Goal: Transaction & Acquisition: Purchase product/service

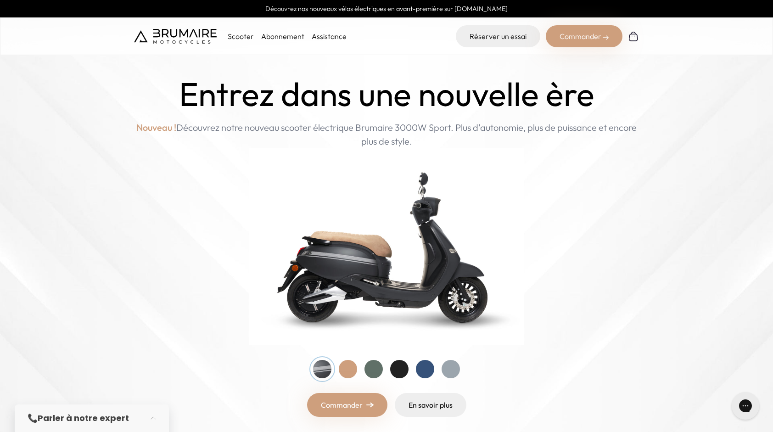
click at [236, 37] on p "Scooter" at bounding box center [241, 36] width 26 height 11
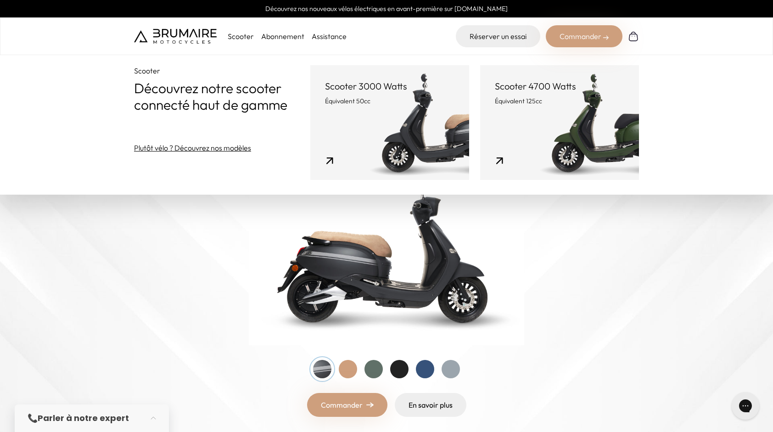
click at [566, 121] on link "Scooter 4700 Watts Équivalent 125cc" at bounding box center [559, 122] width 159 height 115
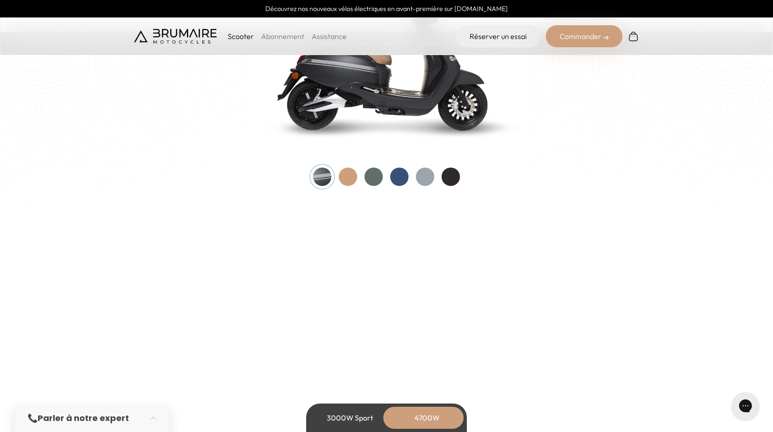
scroll to position [1056, 0]
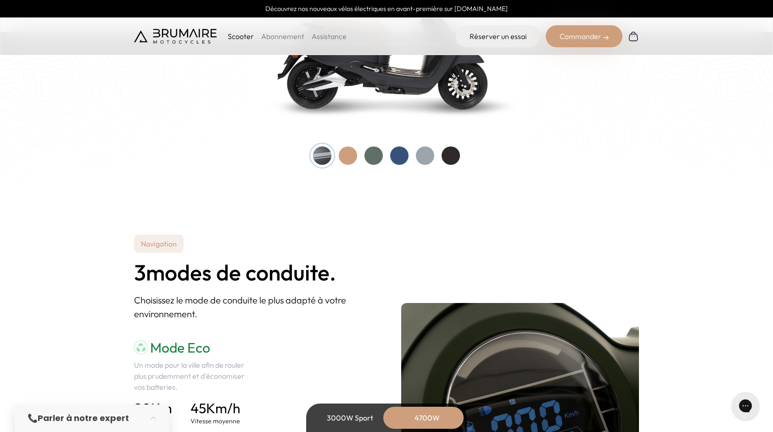
click at [392, 162] on div at bounding box center [386, 155] width 147 height 18
click at [398, 159] on div at bounding box center [399, 155] width 18 height 18
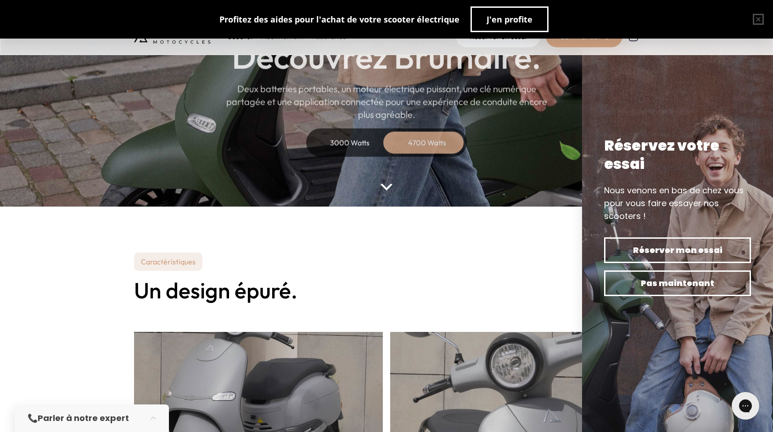
scroll to position [0, 0]
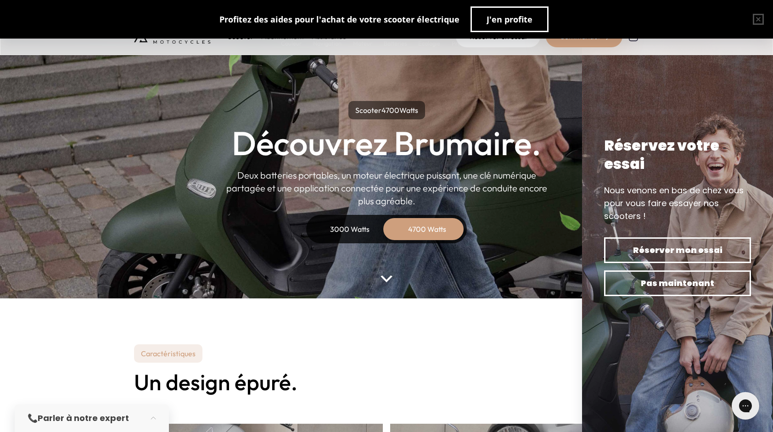
drag, startPoint x: 263, startPoint y: 14, endPoint x: 377, endPoint y: 17, distance: 114.3
click at [377, 17] on div "Profitez des aides pour l'achat de votre scooter électrique" at bounding box center [339, 19] width 240 height 13
drag, startPoint x: 377, startPoint y: 17, endPoint x: 437, endPoint y: 6, distance: 61.0
click at [437, 6] on div "Profitez des aides pour l'achat de votre scooter électrique J'en profite" at bounding box center [383, 19] width 329 height 26
click at [523, 20] on span "J'en profite" at bounding box center [509, 19] width 46 height 13
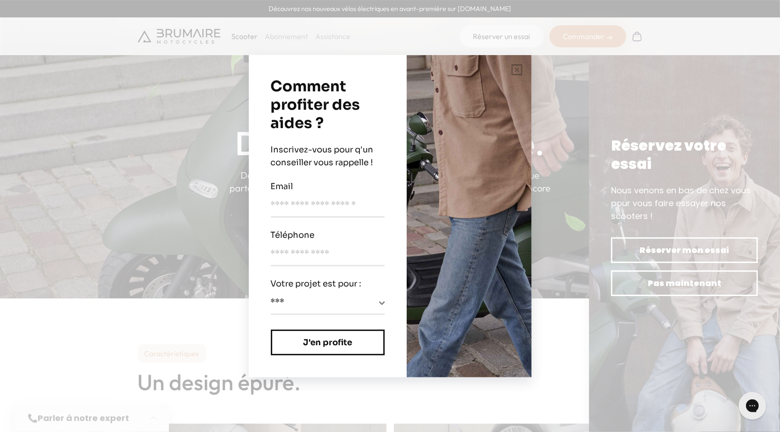
click at [597, 138] on div "**********" at bounding box center [390, 216] width 780 height 432
click at [688, 26] on div "**********" at bounding box center [390, 216] width 780 height 432
click at [608, 35] on div "**********" at bounding box center [390, 216] width 780 height 432
click at [134, 162] on div "**********" at bounding box center [390, 216] width 780 height 432
click at [508, 68] on button "button" at bounding box center [516, 69] width 29 height 29
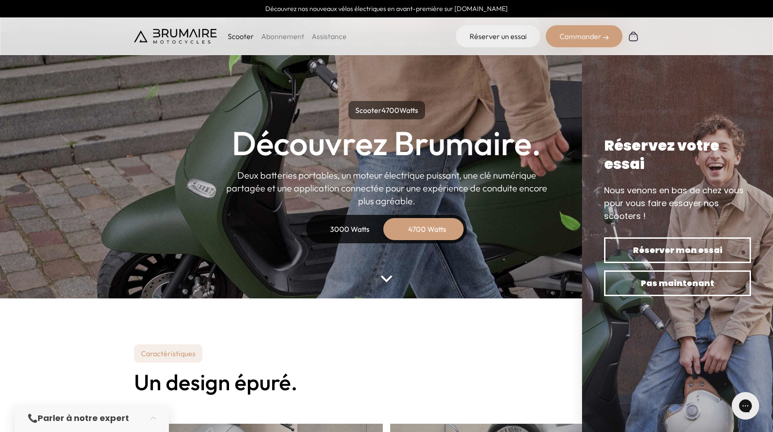
click at [291, 38] on link "Abonnement" at bounding box center [282, 36] width 43 height 9
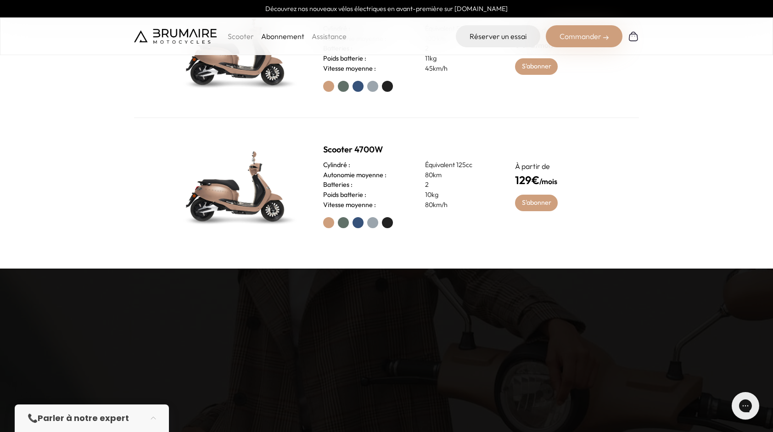
scroll to position [551, 0]
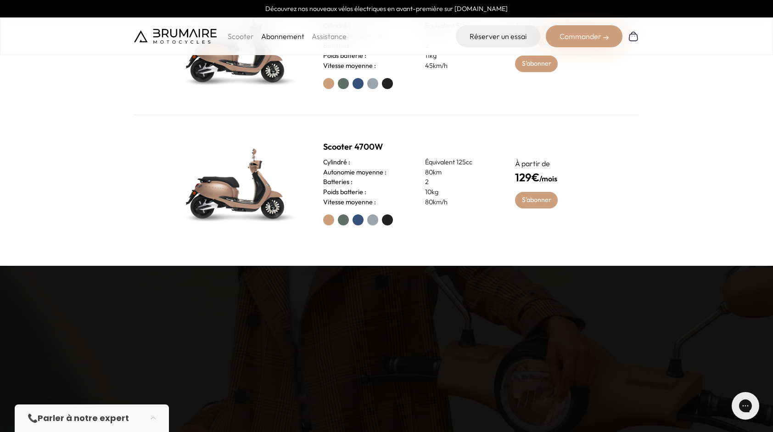
click at [352, 216] on div at bounding box center [408, 219] width 170 height 11
click at [357, 222] on label at bounding box center [357, 219] width 11 height 11
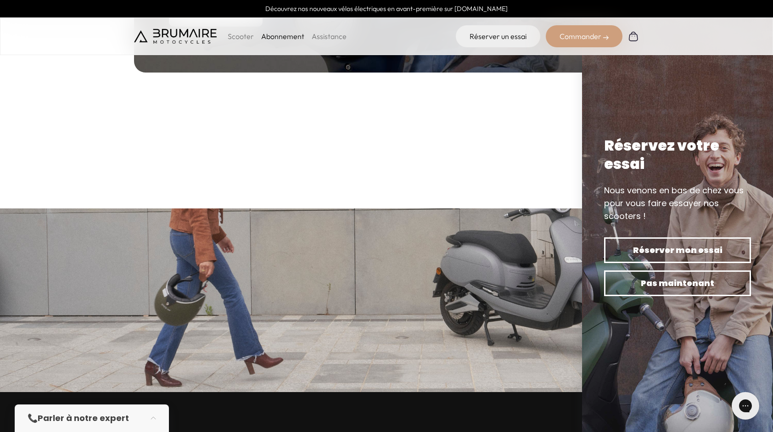
scroll to position [1010, 0]
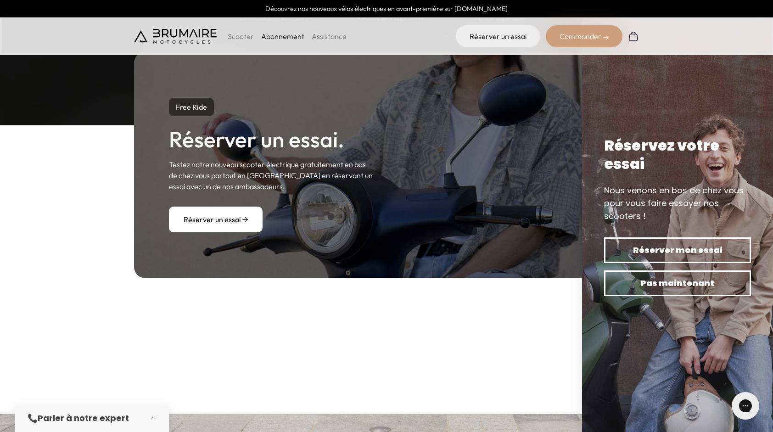
click at [238, 38] on p "Scooter" at bounding box center [241, 36] width 26 height 11
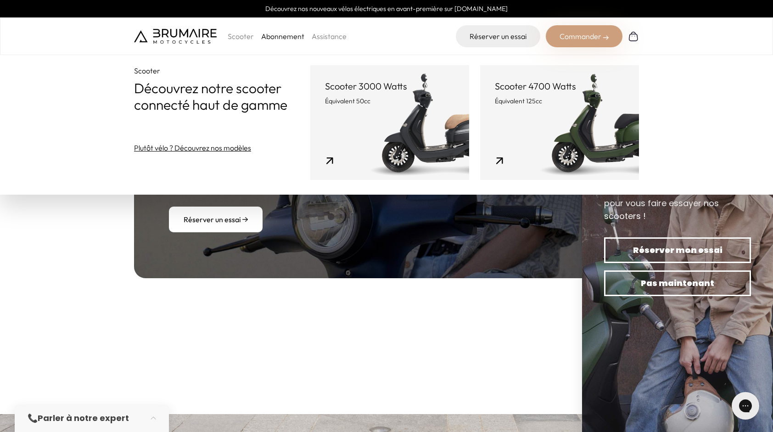
click at [546, 131] on link "Scooter 4700 Watts Équivalent 125cc" at bounding box center [559, 122] width 159 height 115
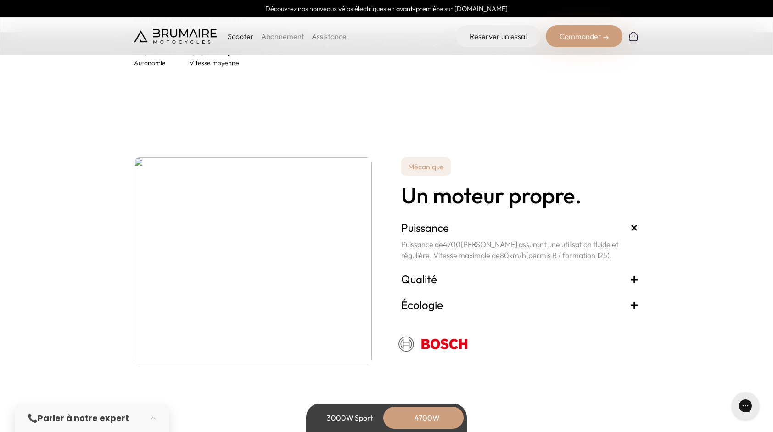
scroll to position [1652, 0]
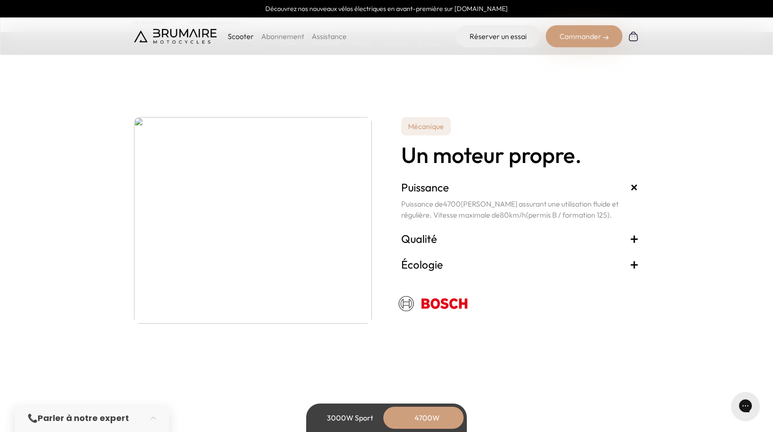
click at [571, 43] on div "Commander" at bounding box center [584, 36] width 77 height 22
